Goal: Information Seeking & Learning: Learn about a topic

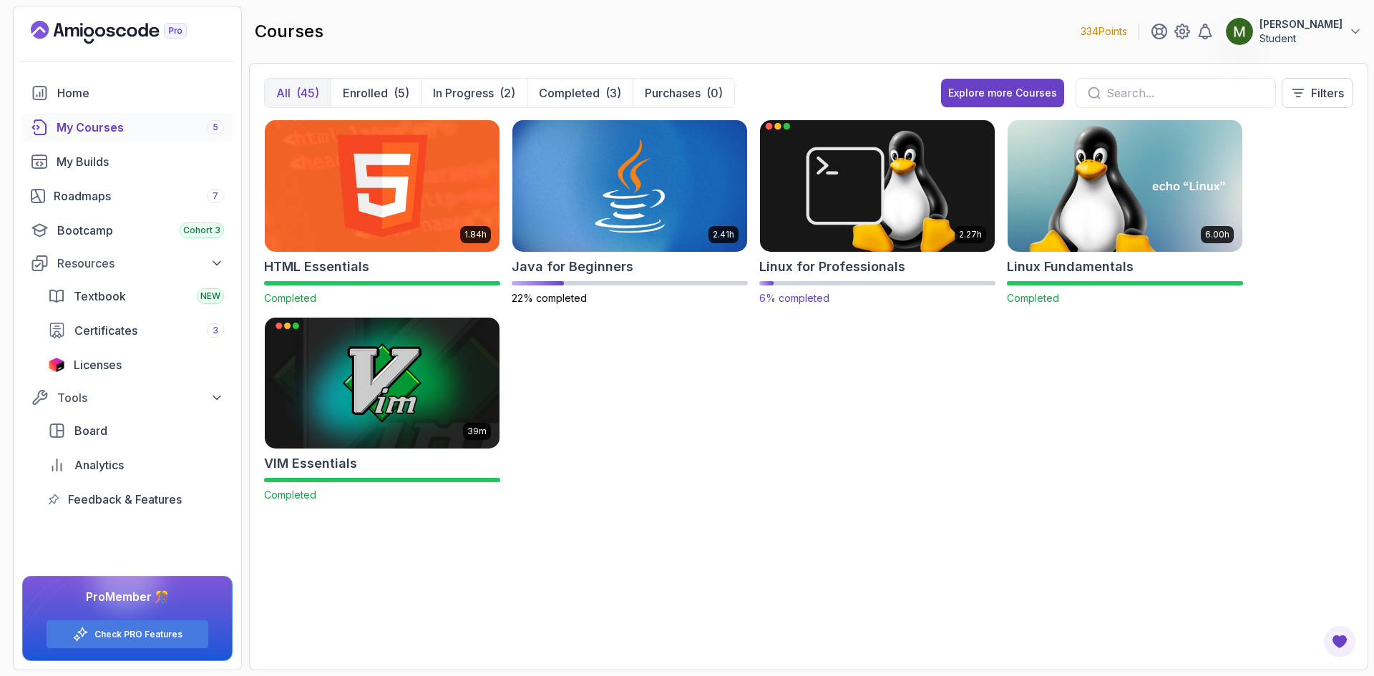
click at [883, 183] on img at bounding box center [877, 186] width 246 height 138
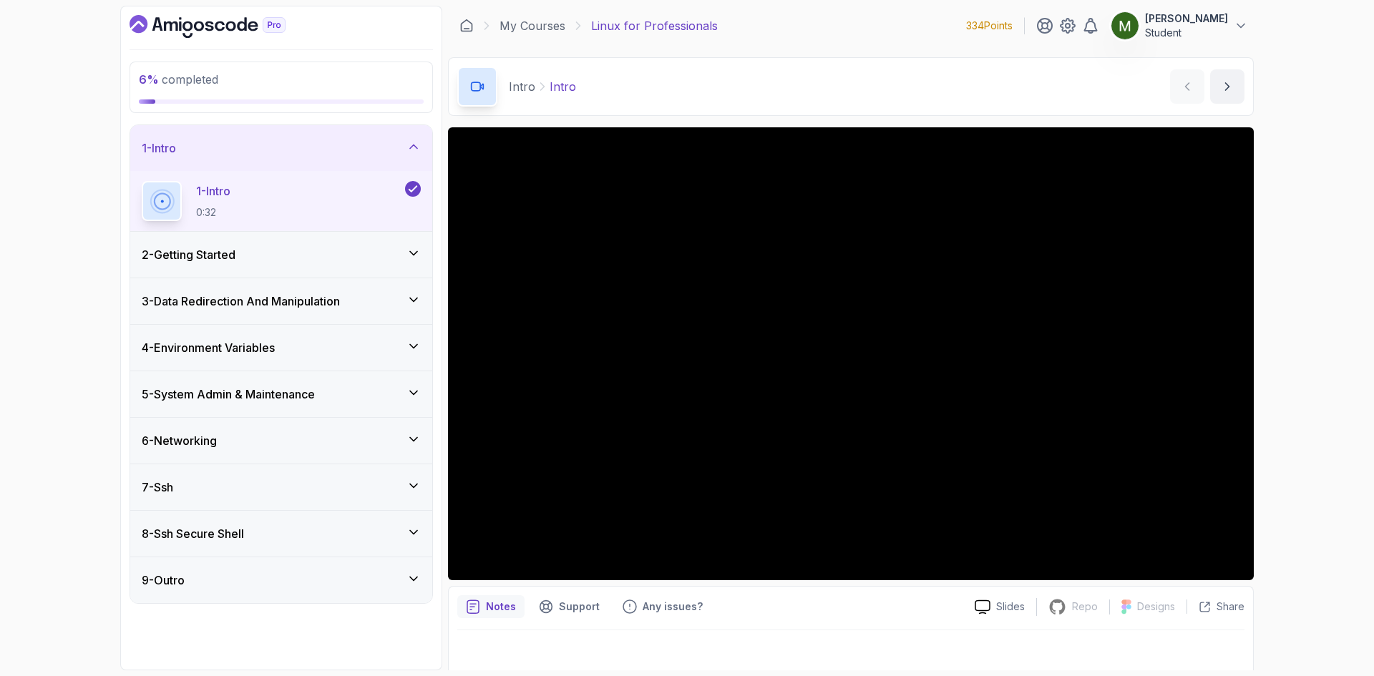
click at [293, 259] on div "2 - Getting Started" at bounding box center [281, 254] width 279 height 17
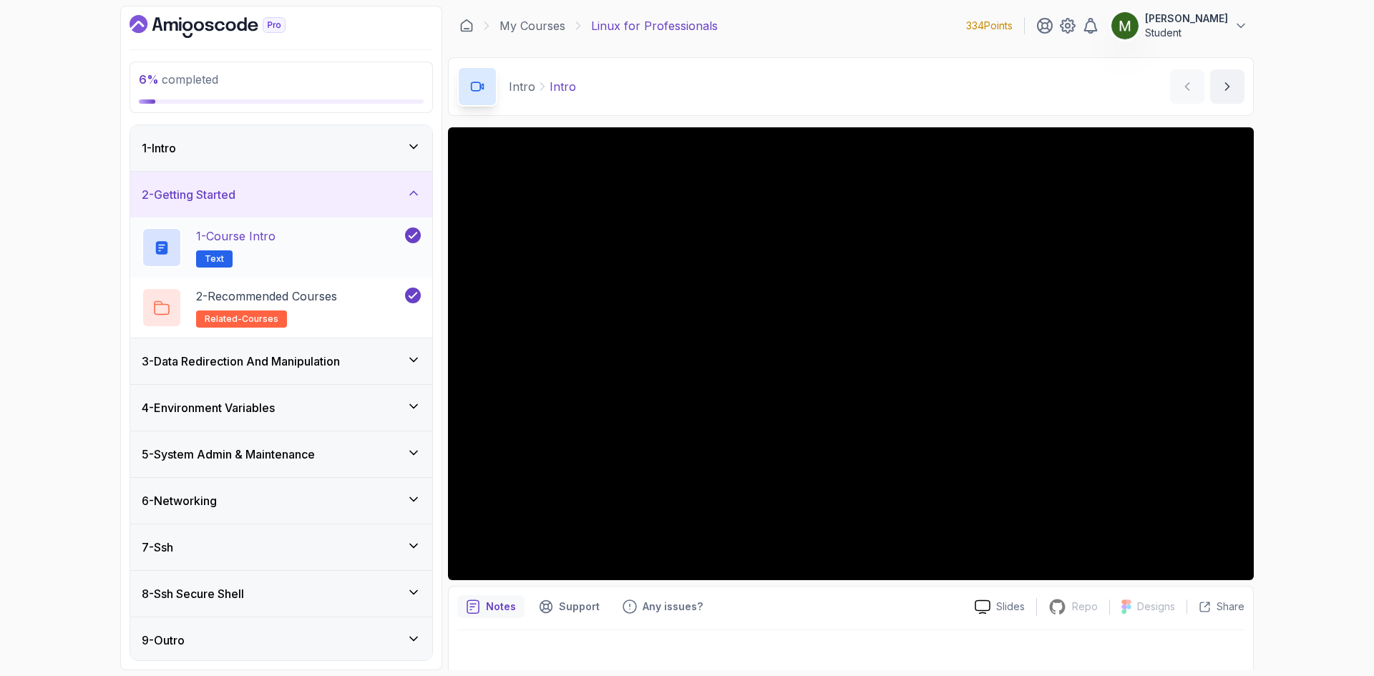
click at [359, 240] on div "1 - Course Intro Text" at bounding box center [272, 248] width 260 height 40
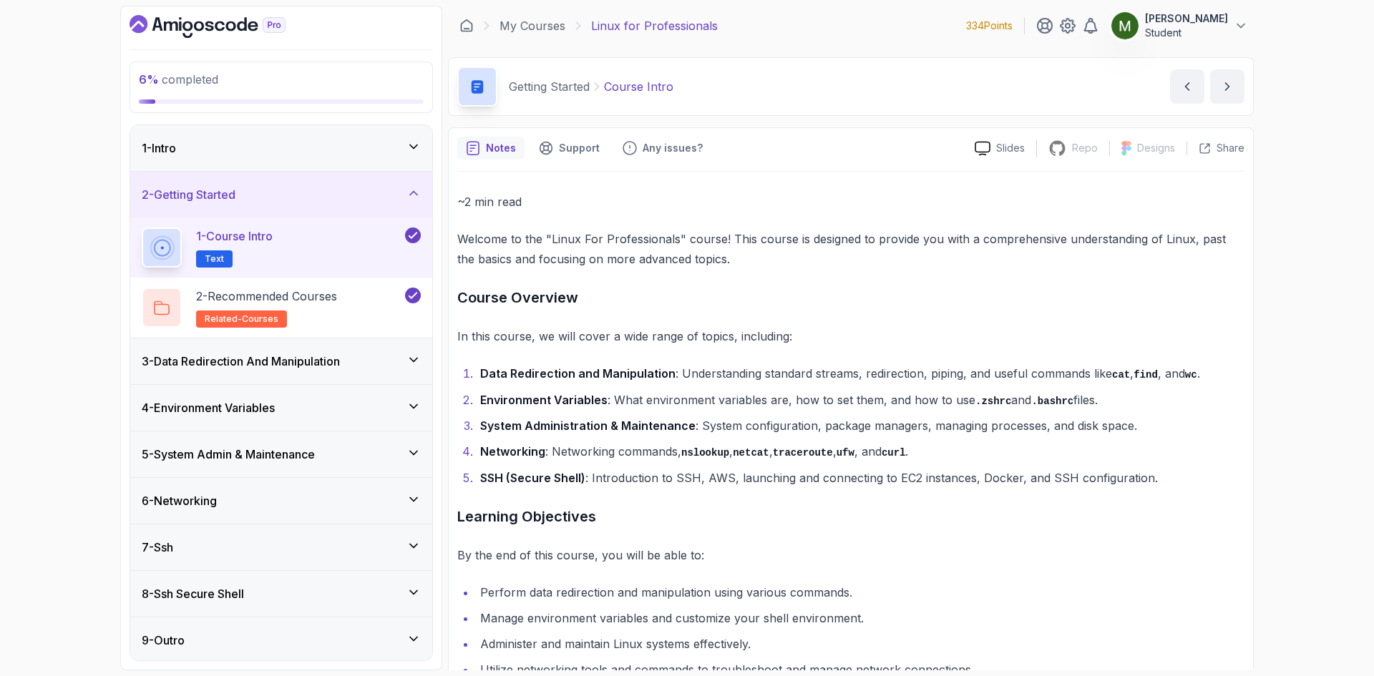
click at [316, 368] on h3 "3 - Data Redirection And Manipulation" at bounding box center [241, 361] width 198 height 17
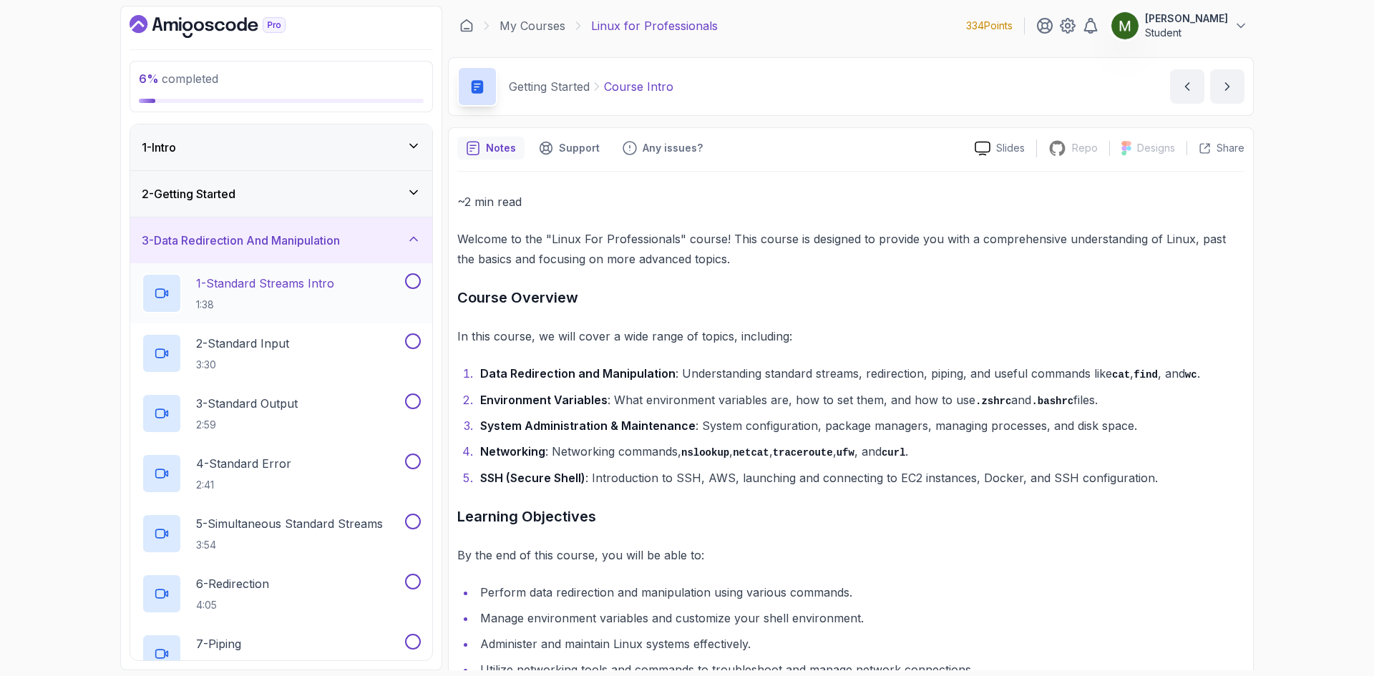
click at [359, 293] on div "1 - Standard Streams Intro 1:38" at bounding box center [272, 293] width 260 height 40
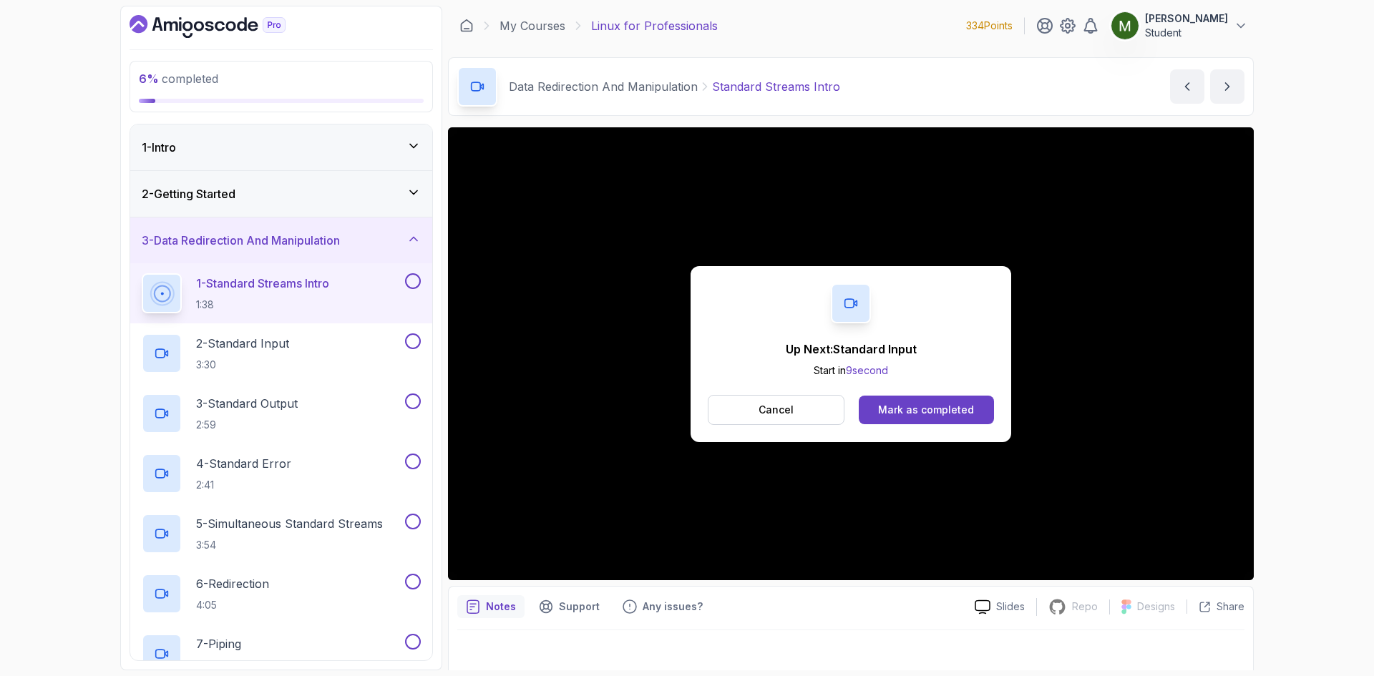
click at [417, 284] on button at bounding box center [413, 281] width 16 height 16
click at [928, 412] on div "Mark as completed" at bounding box center [926, 410] width 96 height 14
